Goal: Information Seeking & Learning: Learn about a topic

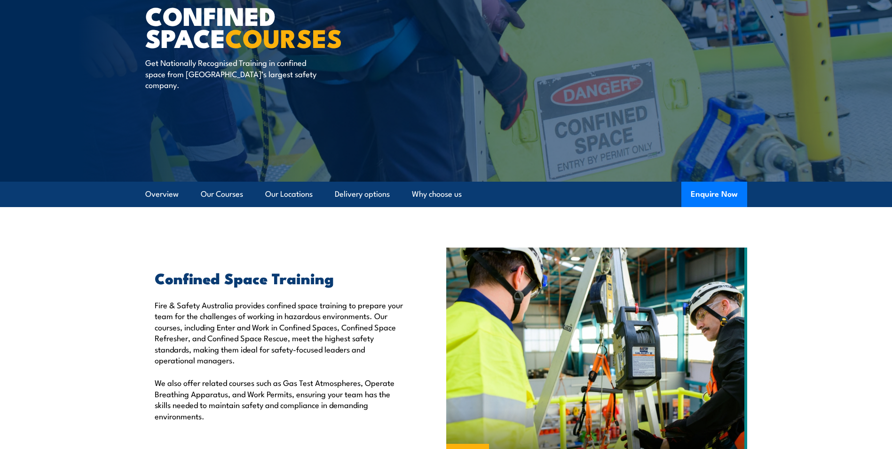
scroll to position [282, 0]
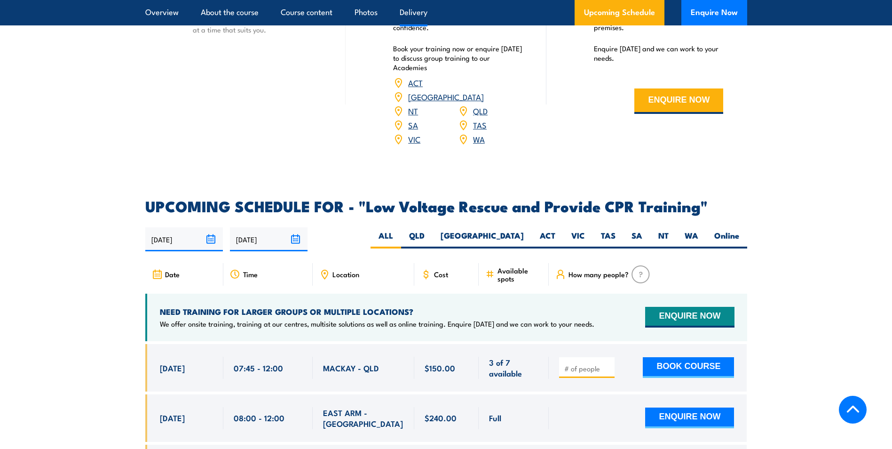
scroll to position [1505, 0]
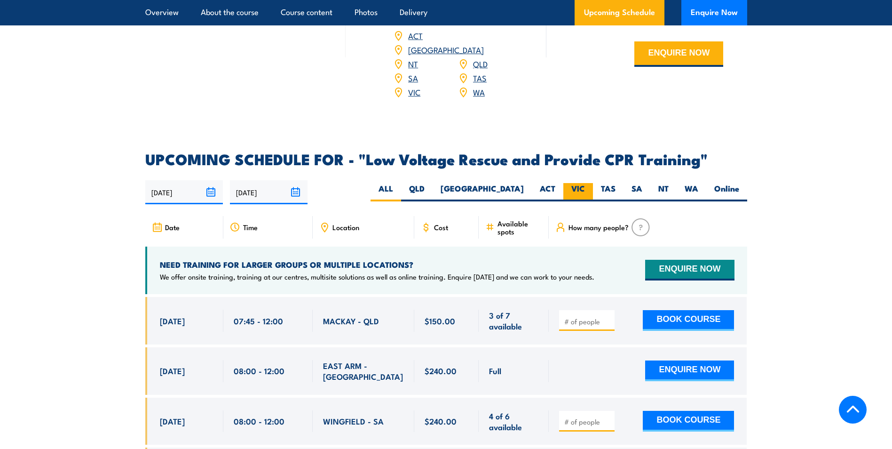
click at [580, 183] on label "VIC" at bounding box center [578, 192] width 30 height 18
click at [585, 183] on input "VIC" at bounding box center [588, 186] width 6 height 6
radio input "true"
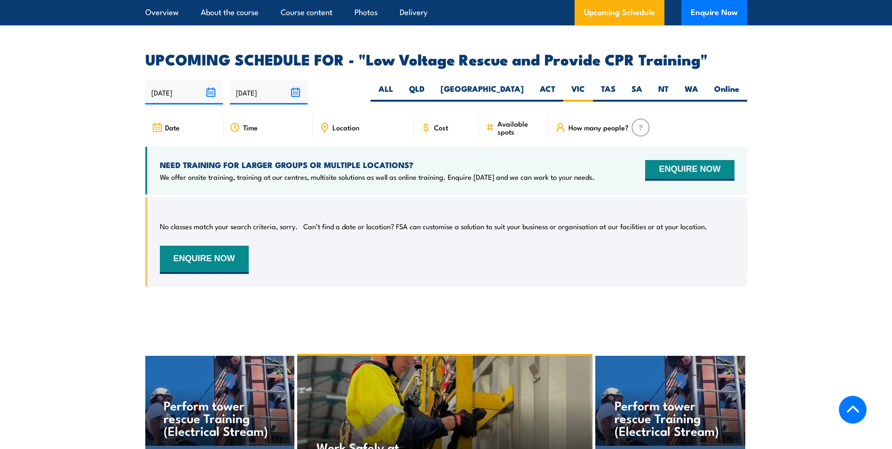
scroll to position [1582, 0]
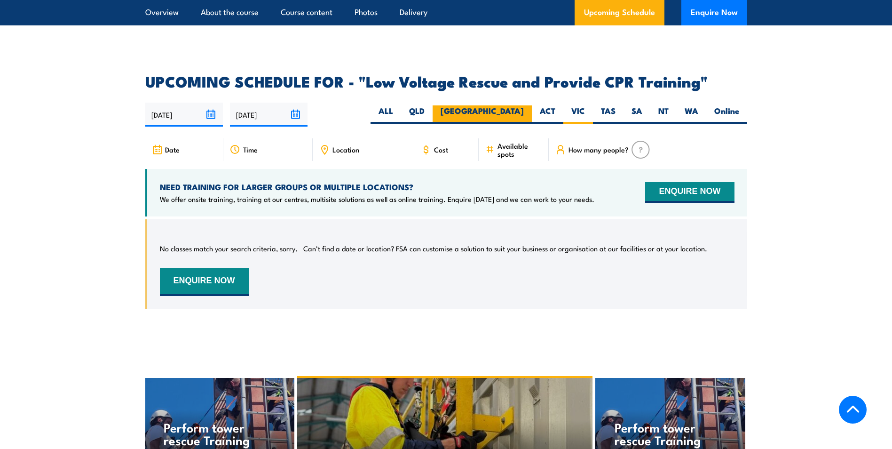
click at [506, 105] on label "[GEOGRAPHIC_DATA]" at bounding box center [482, 114] width 99 height 18
click at [524, 105] on input "[GEOGRAPHIC_DATA]" at bounding box center [527, 108] width 6 height 6
radio input "true"
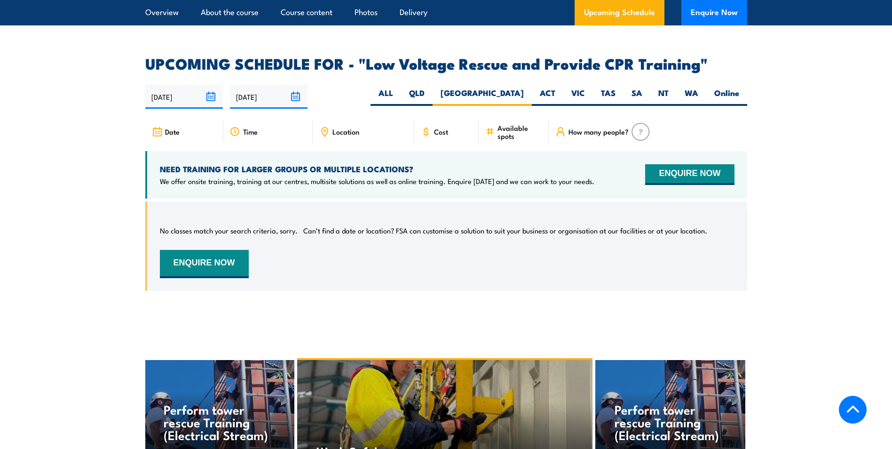
scroll to position [1629, 0]
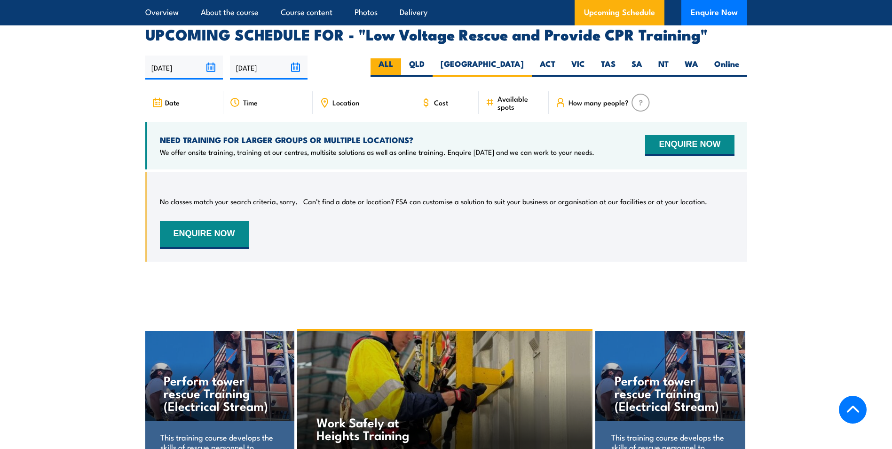
click at [401, 58] on label "ALL" at bounding box center [385, 67] width 31 height 18
click at [399, 58] on input "ALL" at bounding box center [396, 61] width 6 height 6
radio input "true"
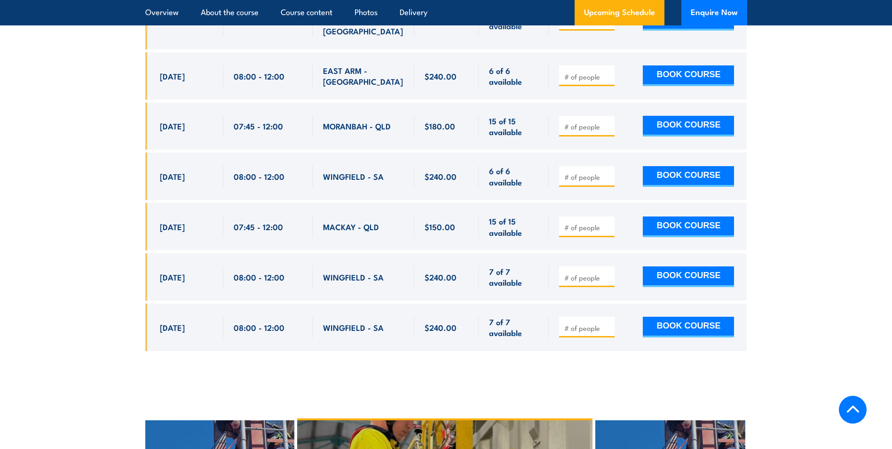
scroll to position [2899, 0]
